Goal: Transaction & Acquisition: Purchase product/service

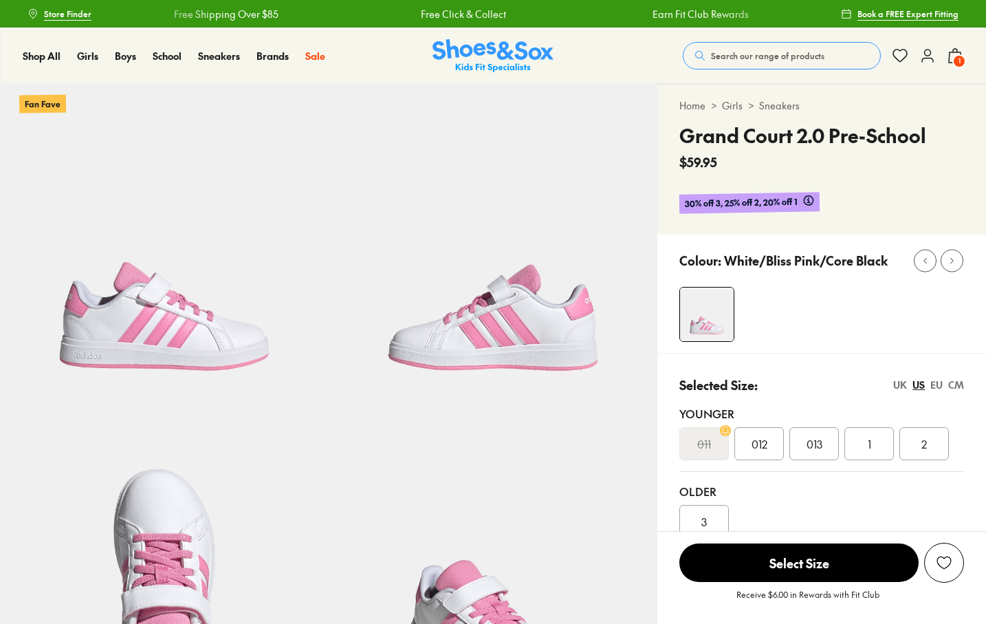
select select "*"
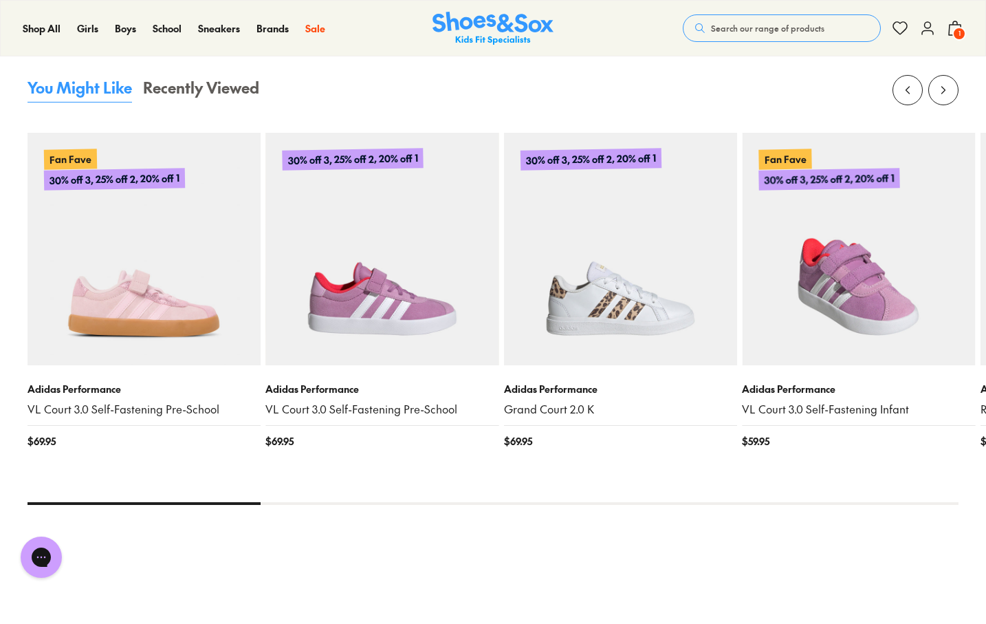
scroll to position [1389, 0]
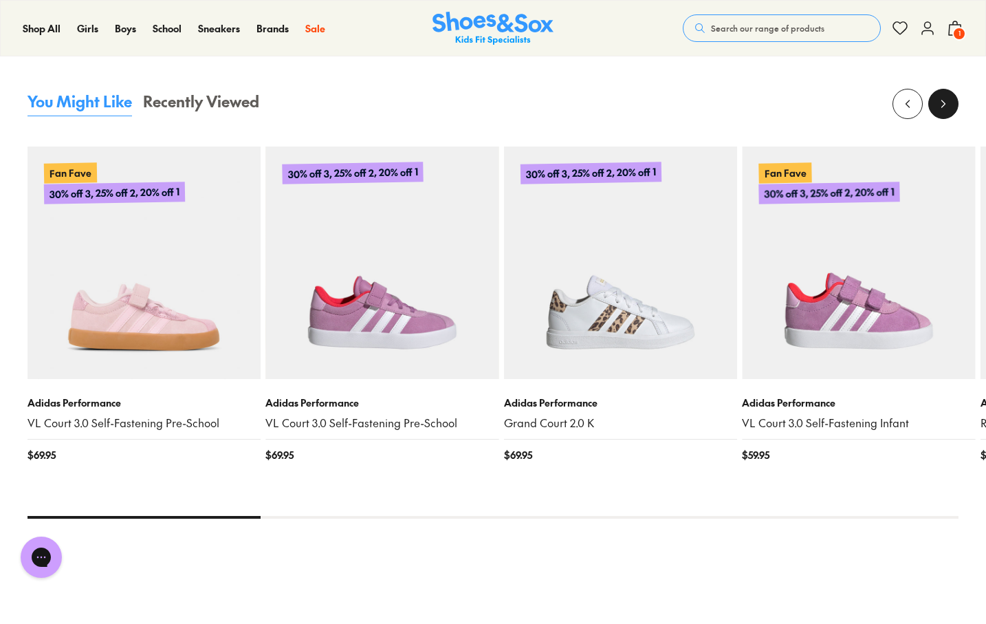
click at [944, 113] on button at bounding box center [943, 104] width 30 height 30
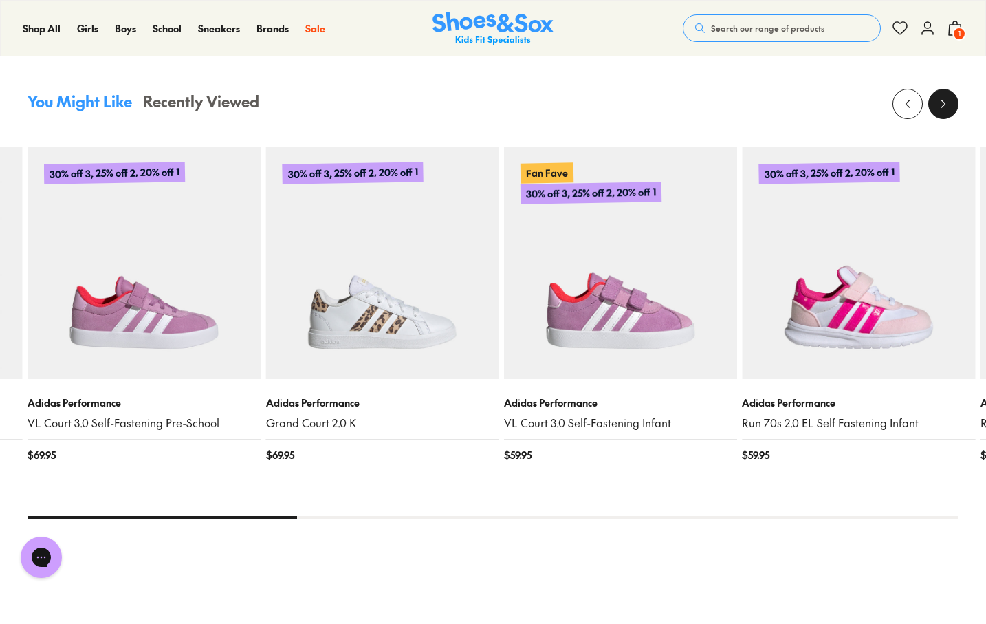
click at [945, 109] on icon at bounding box center [943, 104] width 14 height 14
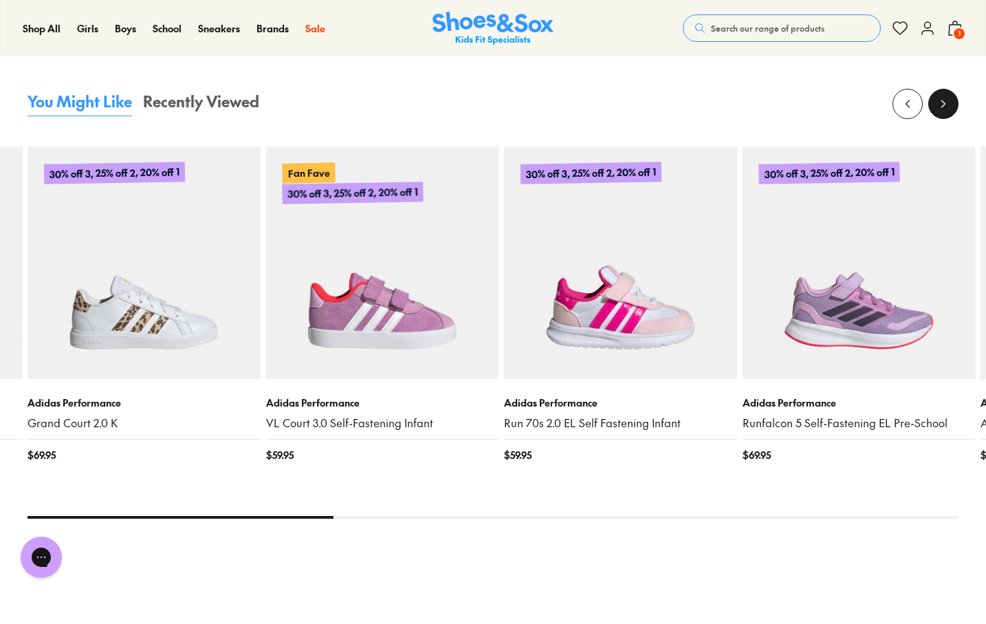
click at [945, 111] on button at bounding box center [943, 104] width 30 height 30
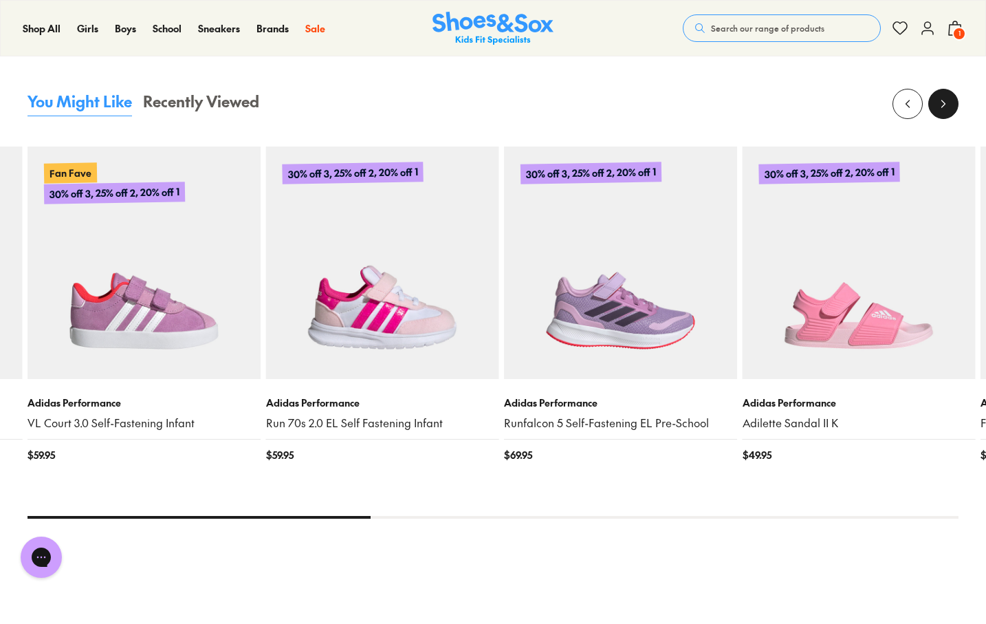
click at [945, 111] on button at bounding box center [943, 104] width 30 height 30
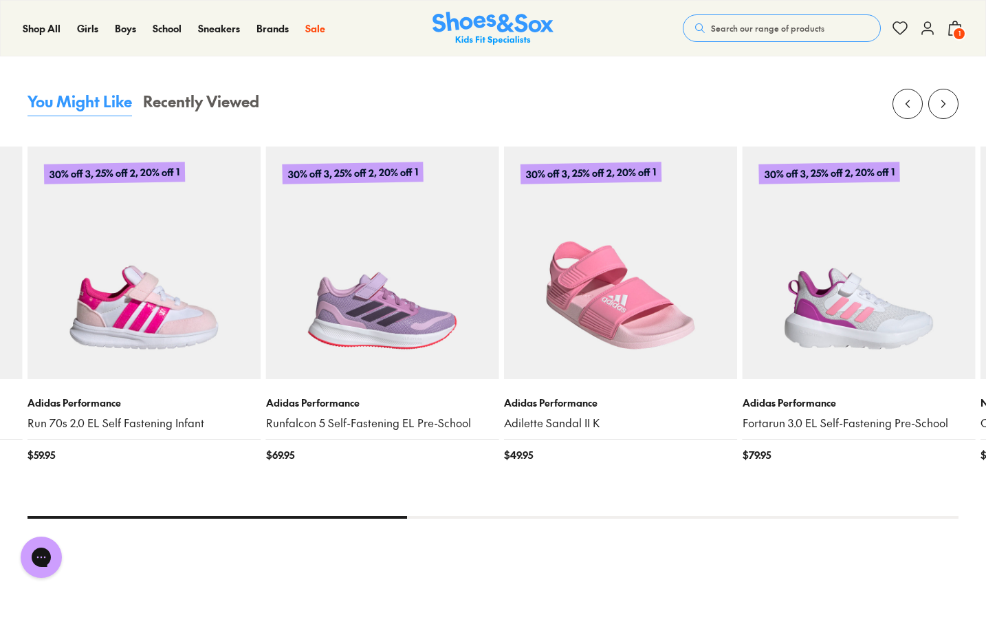
click at [666, 351] on img at bounding box center [620, 262] width 233 height 233
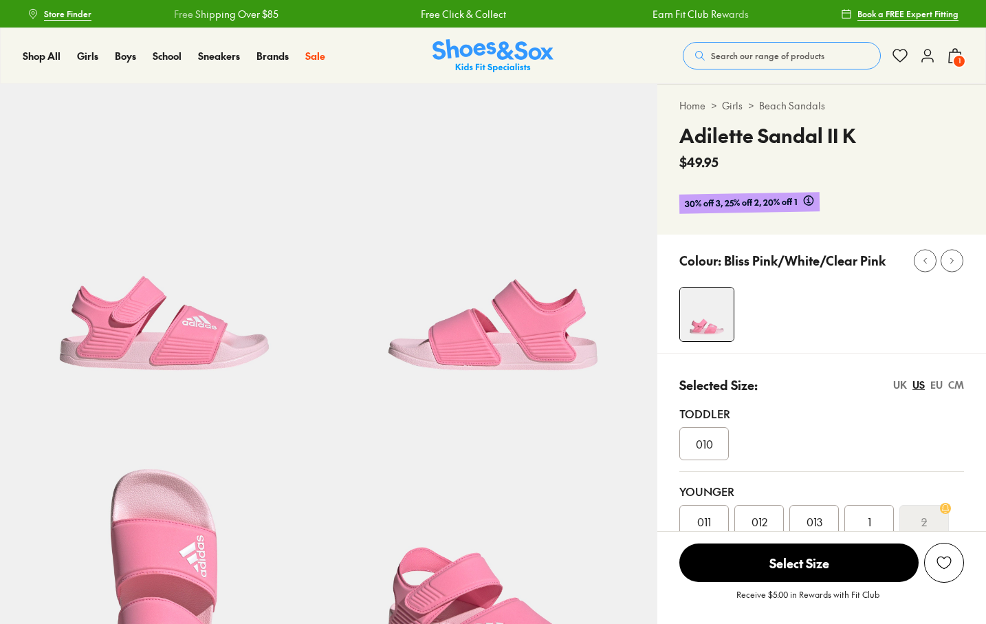
select select "*"
click at [952, 64] on span "1" at bounding box center [959, 61] width 14 height 14
